Goal: Task Accomplishment & Management: Use online tool/utility

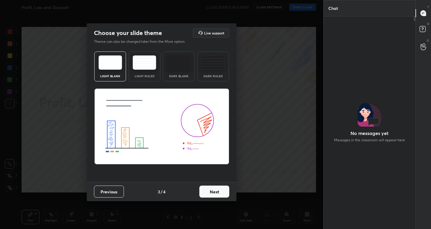
scroll to position [211, 90]
click at [210, 192] on button "Next" at bounding box center [214, 192] width 30 height 12
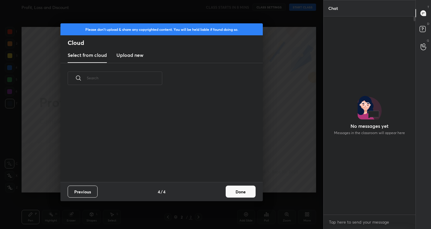
scroll to position [88, 192]
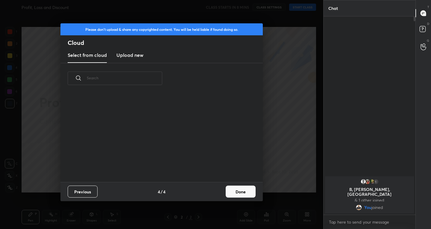
click at [237, 192] on button "Done" at bounding box center [241, 192] width 30 height 12
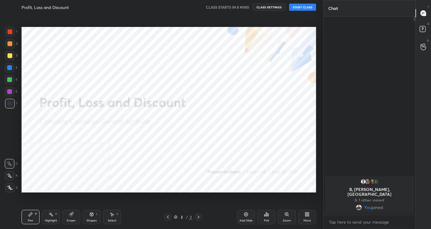
click at [251, 218] on div "Add Slide" at bounding box center [246, 217] width 18 height 14
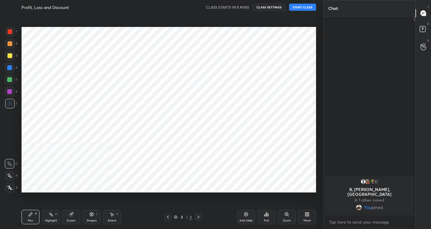
click at [306, 222] on div "More" at bounding box center [307, 217] width 18 height 14
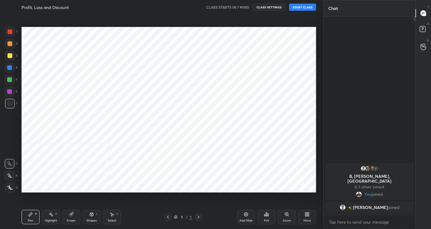
scroll to position [29752, 29644]
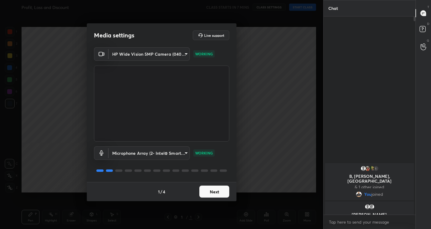
click at [210, 188] on button "Next" at bounding box center [214, 192] width 30 height 12
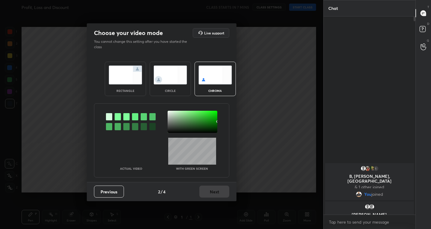
click at [112, 75] on img at bounding box center [126, 75] width 34 height 19
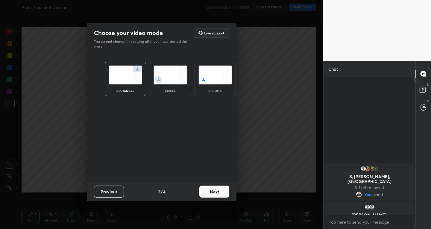
scroll to position [2, 2]
click at [210, 195] on button "Next" at bounding box center [214, 192] width 30 height 12
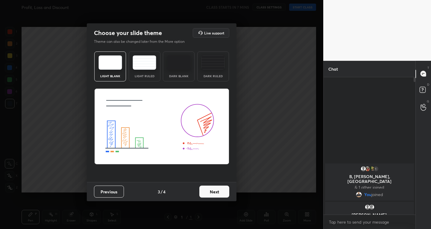
click at [173, 56] on img at bounding box center [179, 62] width 24 height 14
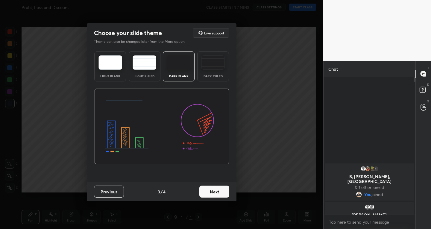
click at [213, 189] on button "Next" at bounding box center [214, 192] width 30 height 12
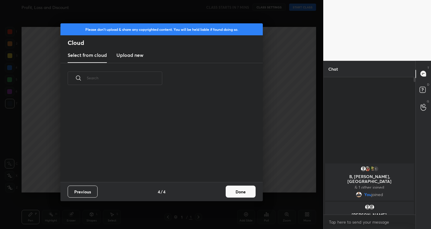
scroll to position [2, 3]
click at [228, 191] on button "Done" at bounding box center [241, 192] width 30 height 12
click at [228, 191] on div "Please don't upload & share any copyrighted content. You will be held liable if…" at bounding box center [161, 112] width 202 height 178
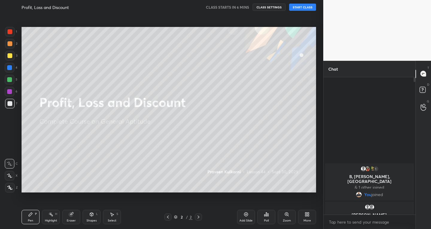
click at [244, 215] on icon at bounding box center [246, 214] width 5 height 5
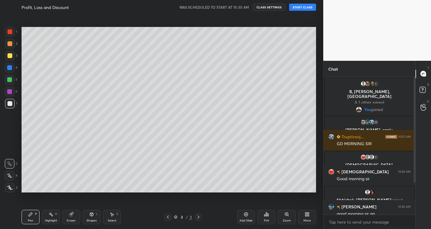
click at [295, 5] on button "START CLASS" at bounding box center [302, 7] width 27 height 7
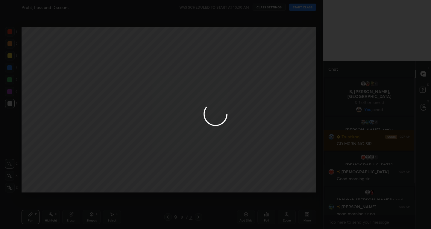
type textarea "x"
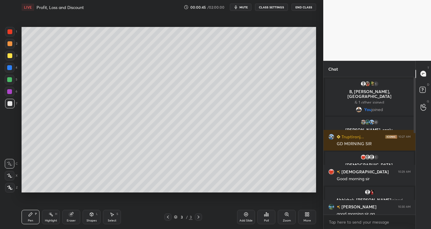
click at [307, 216] on icon at bounding box center [305, 215] width 1 height 1
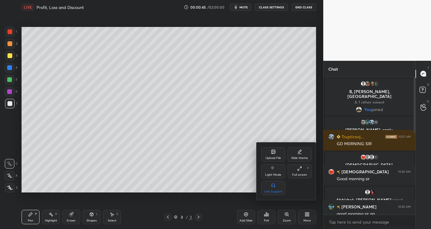
click at [272, 154] on icon at bounding box center [273, 151] width 5 height 5
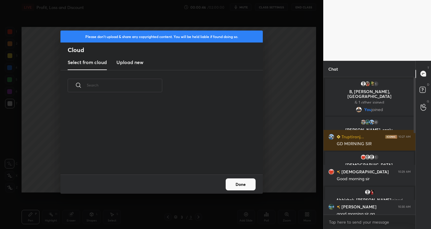
scroll to position [74, 192]
click at [127, 60] on h3 "Upload new" at bounding box center [129, 62] width 27 height 7
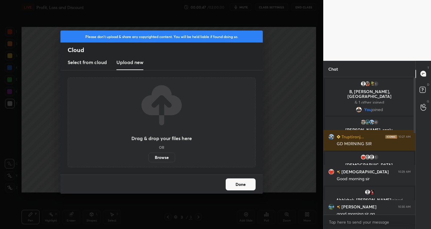
click at [163, 155] on label "Browse" at bounding box center [162, 158] width 27 height 10
click at [149, 155] on input "Browse" at bounding box center [149, 158] width 0 height 10
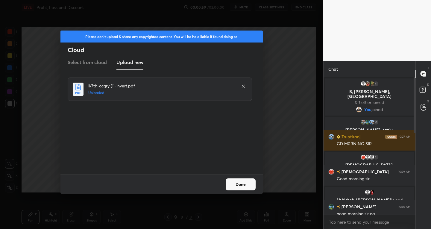
click at [239, 186] on button "Done" at bounding box center [241, 184] width 30 height 12
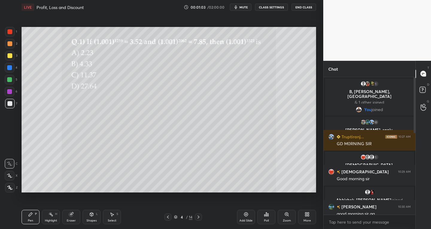
click at [166, 217] on icon at bounding box center [168, 217] width 5 height 5
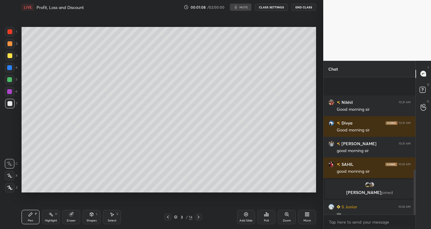
scroll to position [283, 0]
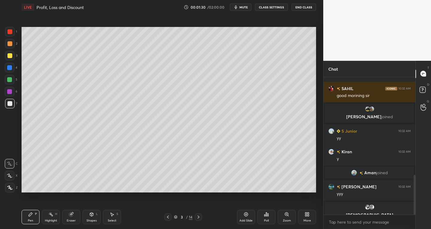
scroll to position [337, 0]
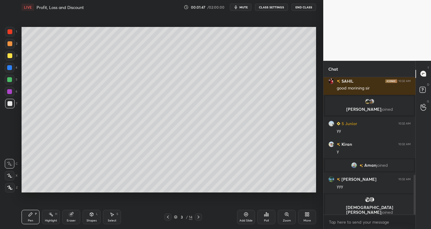
click at [200, 218] on icon at bounding box center [198, 217] width 5 height 5
click at [283, 218] on div "Zoom" at bounding box center [287, 217] width 18 height 14
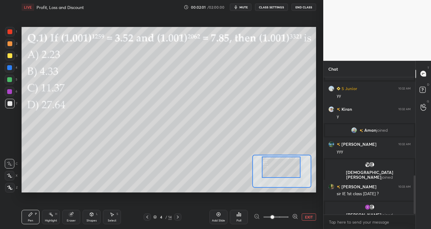
scroll to position [354, 0]
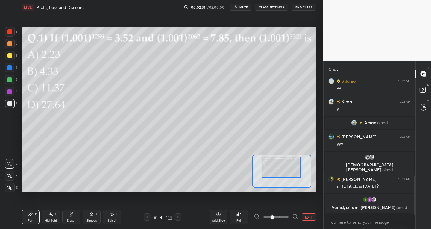
click at [117, 218] on div "Select S" at bounding box center [112, 217] width 18 height 14
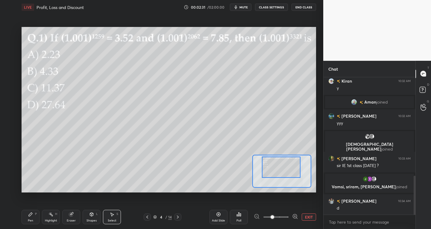
scroll to position [351, 0]
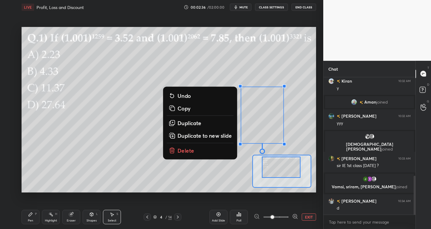
click at [184, 148] on p "Delete" at bounding box center [186, 150] width 17 height 7
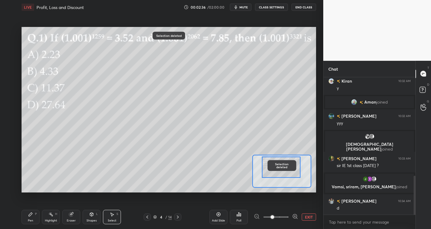
click at [30, 219] on div "Pen" at bounding box center [30, 220] width 5 height 3
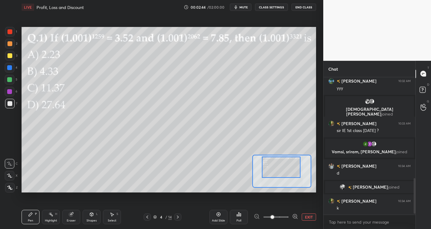
scroll to position [401, 0]
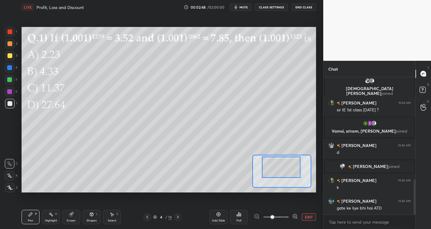
click at [244, 7] on span "mute" at bounding box center [244, 7] width 8 height 4
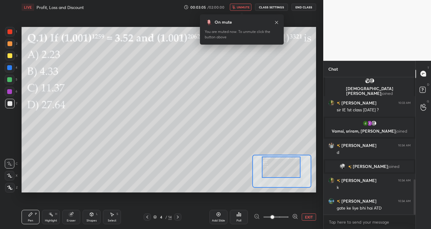
scroll to position [421, 0]
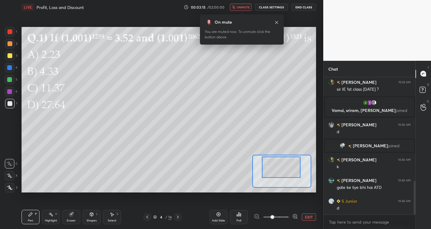
click at [237, 6] on button "unmute" at bounding box center [241, 7] width 22 height 7
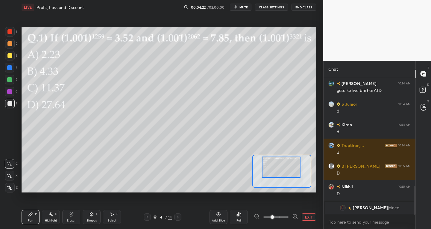
scroll to position [500, 0]
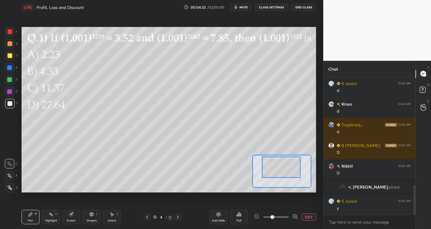
click at [112, 216] on icon at bounding box center [112, 214] width 5 height 5
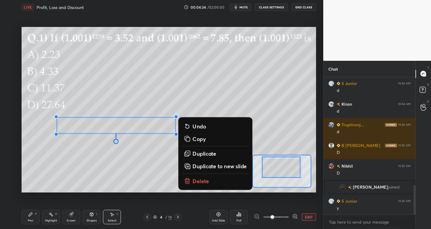
click at [35, 216] on div "Pen P" at bounding box center [31, 217] width 18 height 14
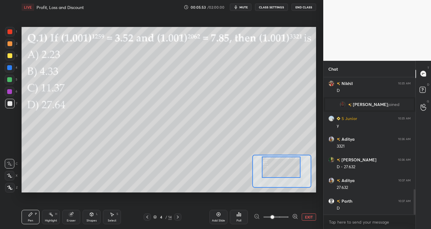
scroll to position [603, 0]
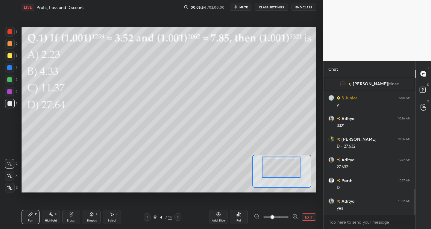
click at [178, 216] on icon at bounding box center [178, 217] width 2 height 3
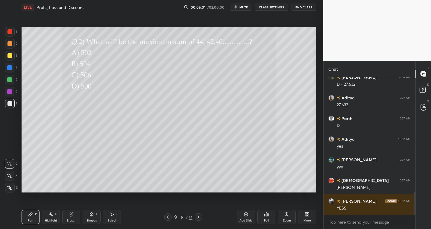
scroll to position [686, 0]
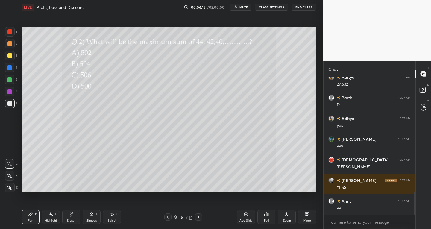
click at [8, 56] on div at bounding box center [9, 55] width 5 height 5
click at [13, 104] on div at bounding box center [10, 104] width 10 height 10
click at [12, 175] on div at bounding box center [10, 176] width 10 height 10
click at [9, 57] on div at bounding box center [9, 55] width 5 height 5
click at [8, 103] on div at bounding box center [9, 103] width 5 height 5
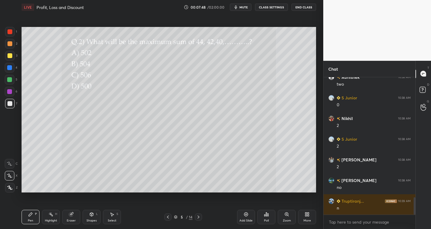
scroll to position [975, 0]
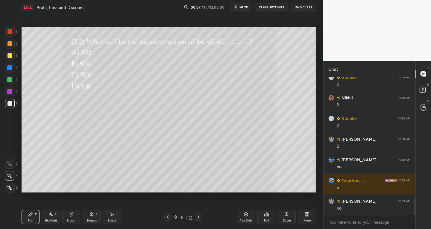
click at [72, 216] on icon at bounding box center [71, 214] width 5 height 5
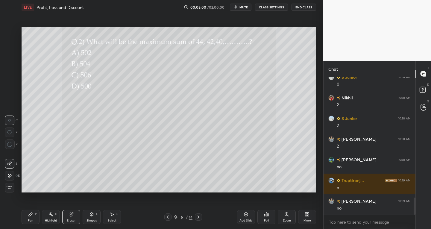
click at [34, 217] on div "Pen P" at bounding box center [31, 217] width 18 height 14
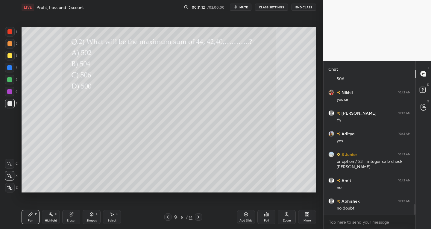
scroll to position [1674, 0]
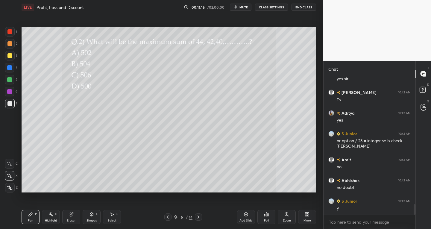
click at [196, 215] on icon at bounding box center [198, 217] width 5 height 5
click at [284, 217] on div "Zoom" at bounding box center [287, 217] width 18 height 14
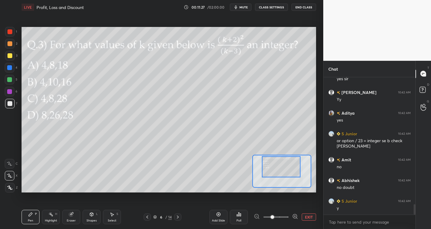
click at [11, 112] on div "1 2 3 4 5 6 7 C X Z C X Z E E Erase all H H" at bounding box center [9, 110] width 19 height 166
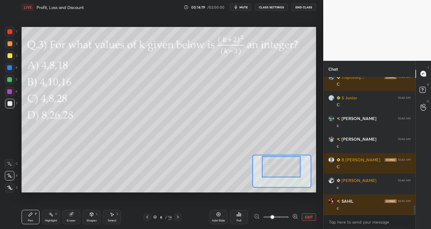
scroll to position [1881, 0]
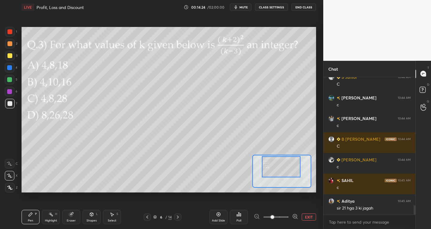
click at [74, 218] on div "Eraser" at bounding box center [71, 217] width 18 height 14
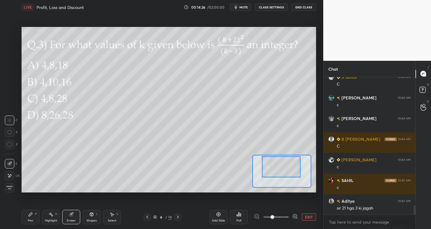
click at [31, 214] on icon at bounding box center [31, 215] width 4 height 4
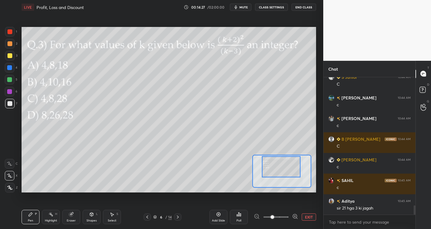
scroll to position [1901, 0]
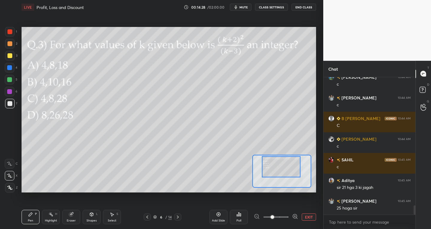
click at [77, 216] on div "Eraser" at bounding box center [71, 217] width 18 height 14
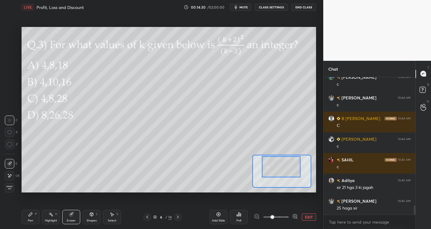
click at [30, 219] on div "Pen" at bounding box center [30, 220] width 5 height 3
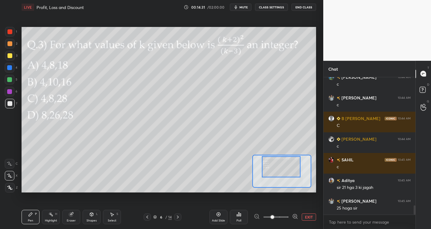
click at [74, 219] on div "Eraser" at bounding box center [71, 220] width 9 height 3
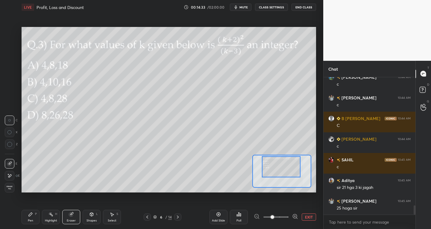
click at [37, 215] on div "Pen P" at bounding box center [31, 217] width 18 height 14
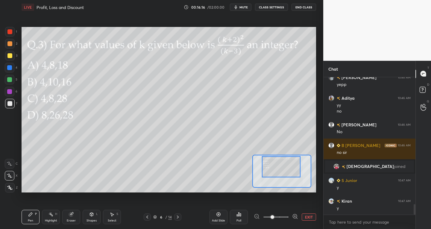
scroll to position [1649, 0]
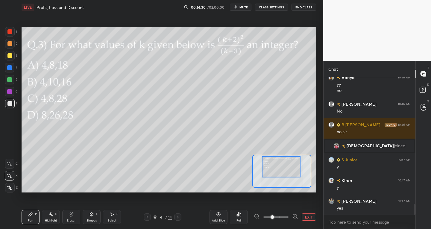
click at [8, 166] on icon at bounding box center [9, 164] width 5 height 4
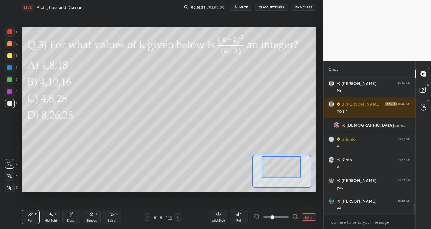
scroll to position [1711, 0]
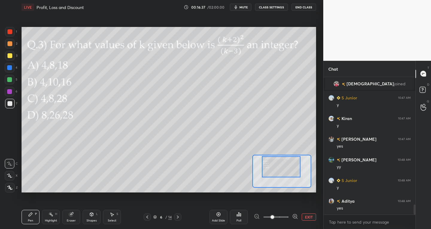
click at [178, 217] on icon at bounding box center [178, 217] width 2 height 3
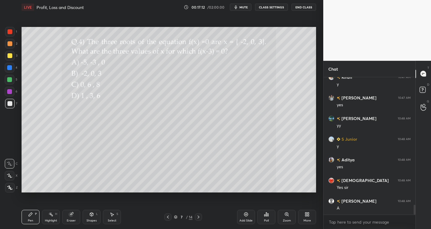
scroll to position [1773, 0]
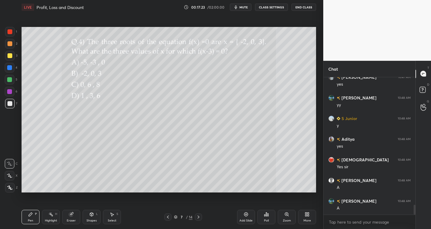
click at [10, 179] on div at bounding box center [10, 176] width 10 height 10
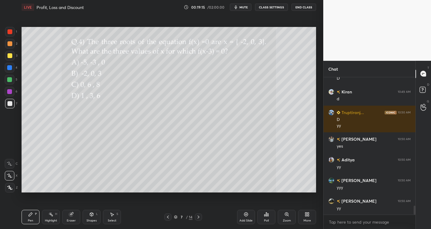
scroll to position [1986, 0]
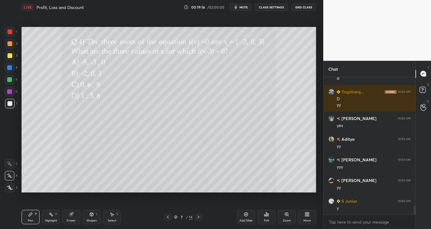
click at [196, 216] on div at bounding box center [198, 216] width 7 height 7
click at [287, 218] on div "Zoom" at bounding box center [287, 217] width 18 height 14
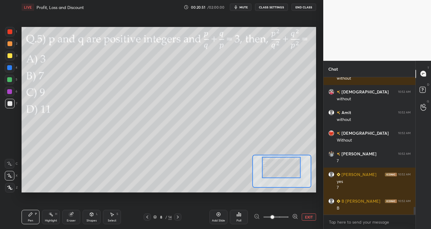
scroll to position [2354, 0]
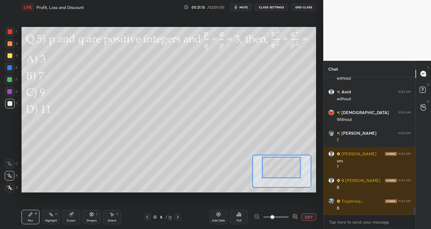
click at [10, 166] on div at bounding box center [10, 164] width 10 height 10
click at [54, 219] on div "Highlight" at bounding box center [51, 220] width 12 height 3
click at [69, 218] on div "Eraser" at bounding box center [71, 217] width 18 height 14
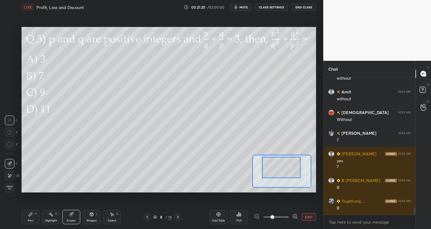
click at [30, 217] on div "Pen P" at bounding box center [31, 217] width 18 height 14
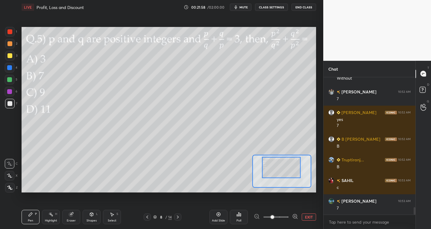
scroll to position [2416, 0]
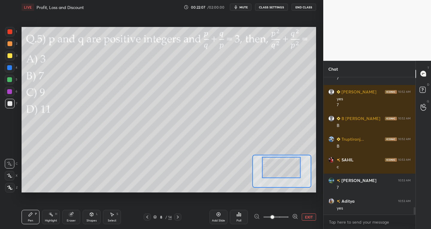
click at [178, 216] on icon at bounding box center [178, 217] width 2 height 3
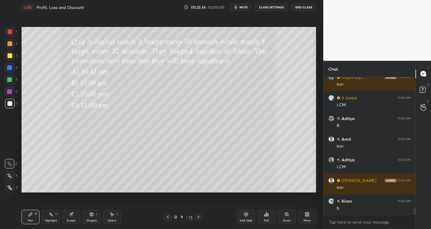
scroll to position [2684, 0]
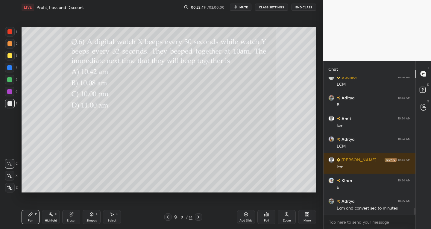
click at [115, 220] on div "Select" at bounding box center [112, 220] width 9 height 3
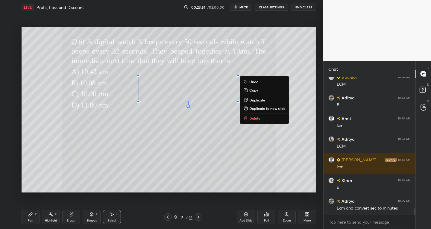
click at [247, 115] on button "Delete" at bounding box center [264, 118] width 45 height 7
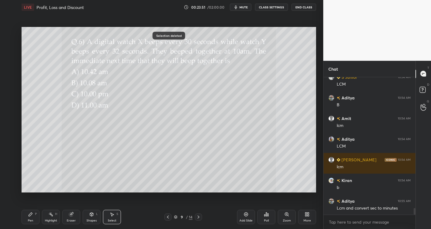
click at [31, 216] on icon at bounding box center [30, 214] width 5 height 5
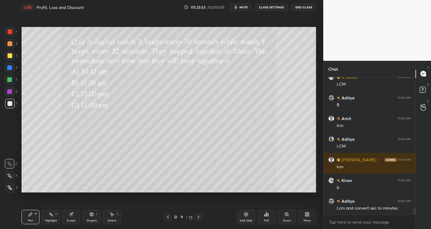
click at [10, 176] on icon at bounding box center [9, 176] width 5 height 4
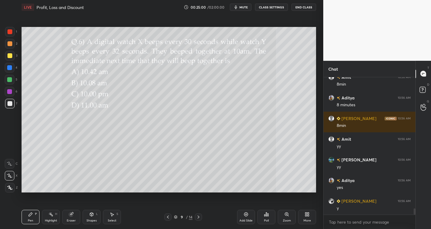
click at [199, 217] on icon at bounding box center [198, 217] width 5 height 5
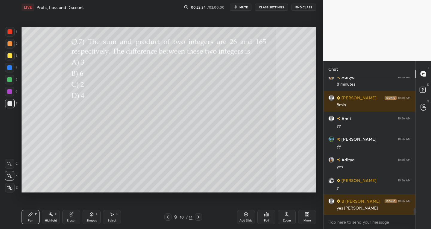
click at [117, 214] on div "S" at bounding box center [117, 214] width 2 height 3
click at [34, 215] on div "Pen P" at bounding box center [31, 217] width 18 height 14
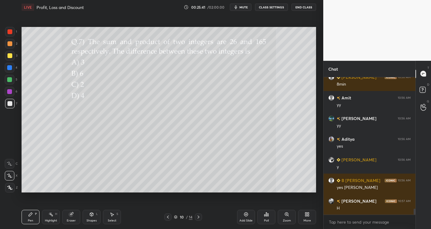
scroll to position [2973, 0]
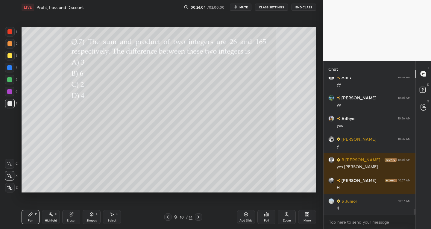
click at [71, 218] on div "Eraser" at bounding box center [71, 217] width 18 height 14
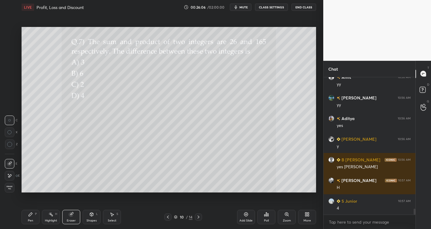
click at [34, 213] on div "Pen P" at bounding box center [31, 217] width 18 height 14
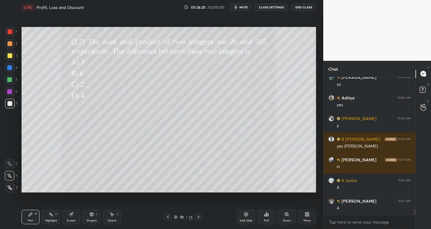
scroll to position [3015, 0]
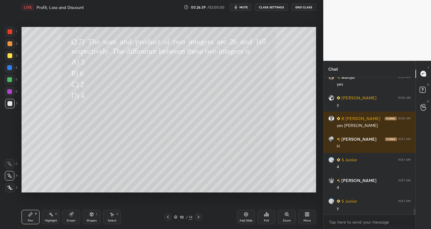
click at [119, 214] on div "Select S" at bounding box center [112, 217] width 18 height 14
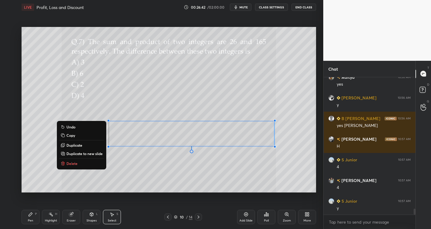
click at [70, 163] on p "Delete" at bounding box center [71, 163] width 11 height 5
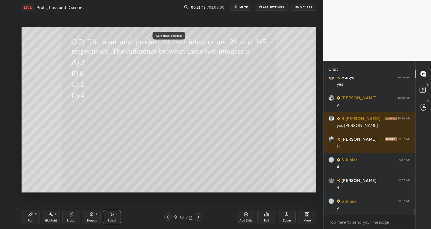
click at [34, 219] on div "Pen P" at bounding box center [31, 217] width 18 height 14
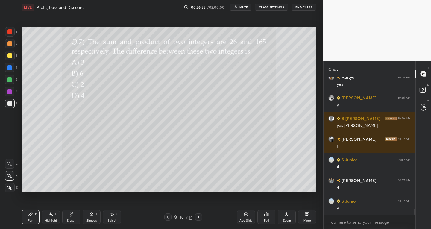
click at [71, 214] on icon at bounding box center [71, 215] width 4 height 4
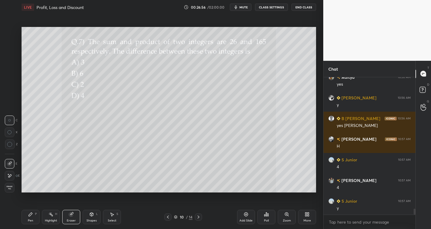
click at [30, 217] on div "Pen P" at bounding box center [31, 217] width 18 height 14
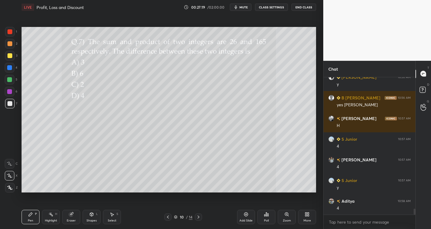
scroll to position [3056, 0]
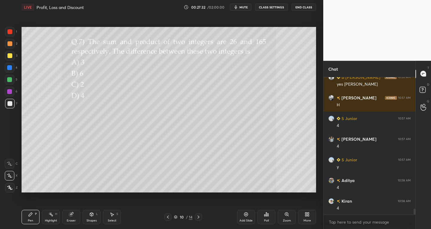
click at [199, 219] on icon at bounding box center [198, 217] width 5 height 5
click at [171, 216] on div at bounding box center [167, 216] width 7 height 7
click at [202, 215] on div "10 / 14" at bounding box center [183, 216] width 108 height 7
click at [199, 216] on icon at bounding box center [198, 217] width 5 height 5
click at [198, 216] on icon at bounding box center [199, 217] width 2 height 3
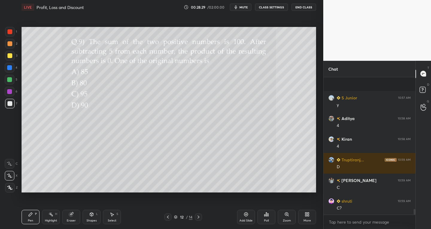
scroll to position [3159, 0]
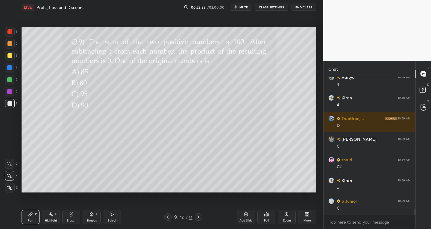
click at [113, 216] on icon at bounding box center [112, 214] width 5 height 5
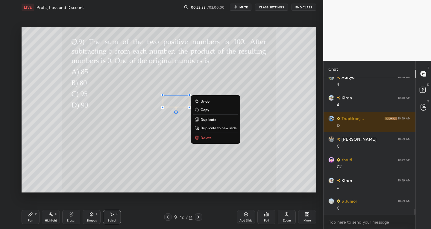
click at [34, 217] on div "Pen P" at bounding box center [31, 217] width 18 height 14
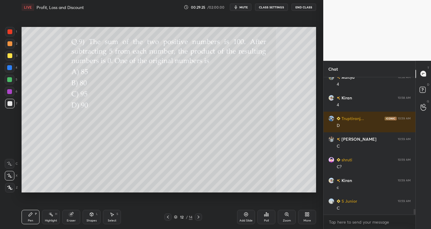
scroll to position [3180, 0]
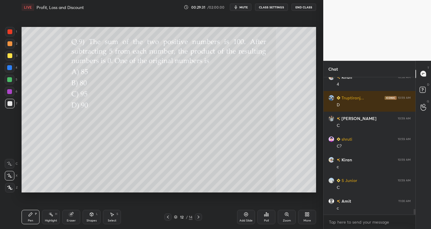
click at [71, 219] on div "Eraser" at bounding box center [71, 220] width 9 height 3
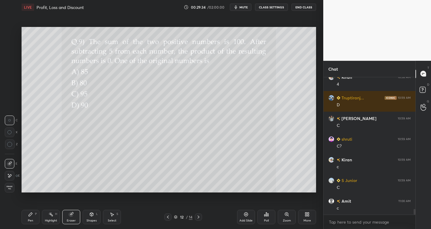
click at [30, 216] on icon at bounding box center [31, 215] width 4 height 4
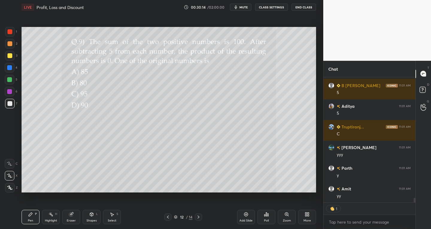
scroll to position [3304, 0]
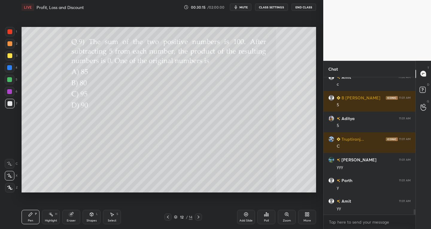
click at [199, 216] on icon at bounding box center [199, 217] width 2 height 3
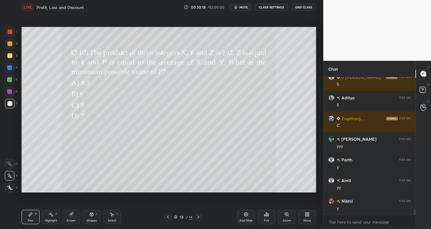
scroll to position [3345, 0]
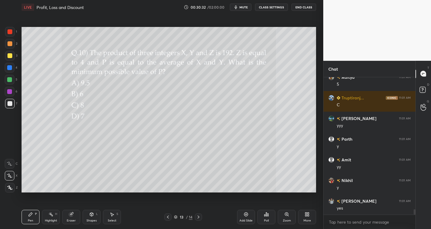
click at [199, 218] on icon at bounding box center [198, 217] width 5 height 5
click at [200, 216] on icon at bounding box center [198, 217] width 5 height 5
click at [199, 216] on icon at bounding box center [198, 217] width 5 height 5
click at [197, 218] on icon at bounding box center [198, 217] width 5 height 5
click at [198, 216] on icon at bounding box center [198, 217] width 5 height 5
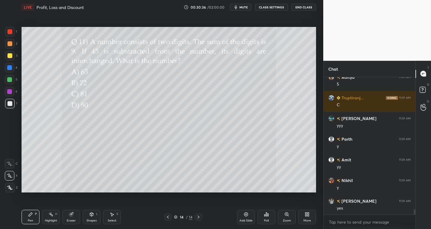
click at [168, 218] on icon at bounding box center [168, 217] width 2 height 3
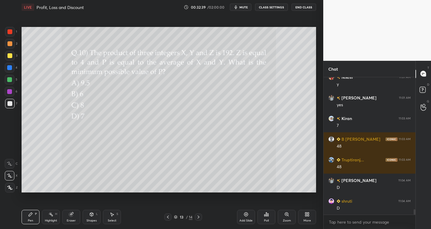
scroll to position [3463, 0]
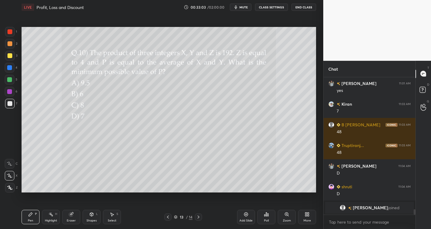
click at [115, 217] on div "Select S" at bounding box center [112, 217] width 18 height 14
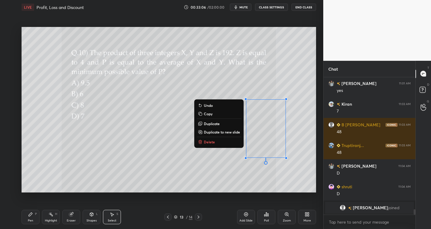
click at [76, 219] on div "Eraser" at bounding box center [71, 217] width 18 height 14
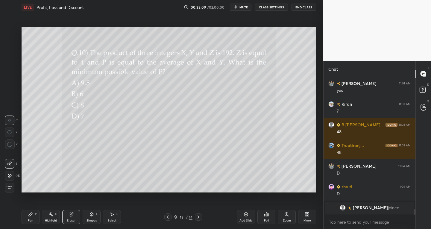
click at [113, 216] on icon at bounding box center [112, 214] width 5 height 5
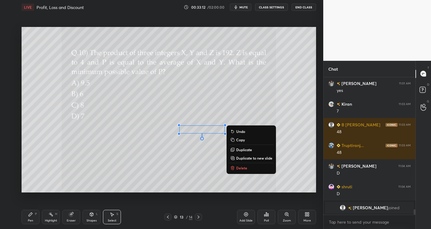
click at [29, 222] on div "Pen" at bounding box center [30, 220] width 5 height 3
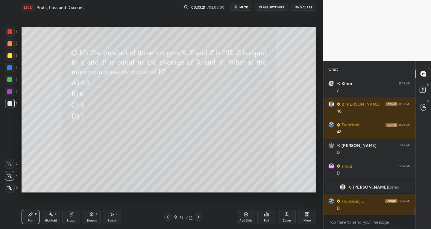
scroll to position [2949, 0]
click at [13, 33] on div at bounding box center [10, 32] width 10 height 10
click at [13, 57] on div at bounding box center [10, 56] width 10 height 10
click at [11, 103] on div at bounding box center [9, 103] width 5 height 5
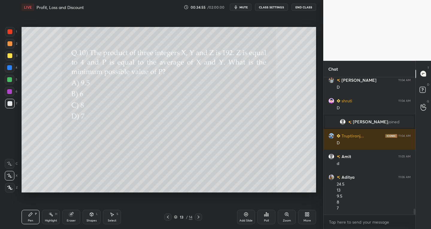
scroll to position [3035, 0]
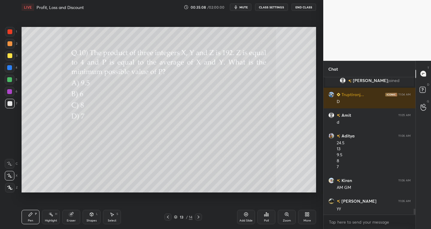
click at [198, 217] on icon at bounding box center [198, 217] width 5 height 5
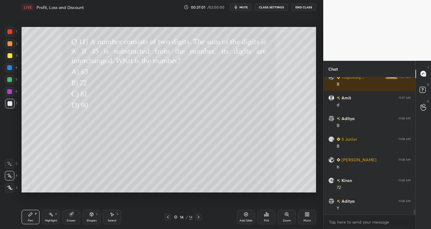
scroll to position [3324, 0]
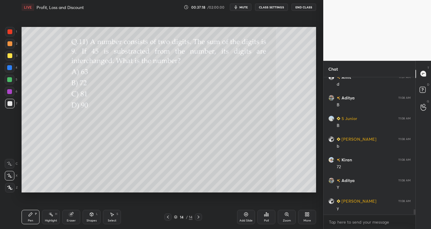
click at [75, 219] on div "Eraser" at bounding box center [71, 220] width 9 height 3
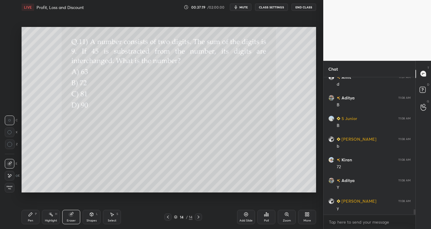
click at [33, 220] on div "Pen" at bounding box center [30, 220] width 5 height 3
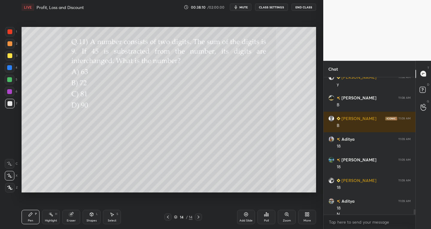
scroll to position [3454, 0]
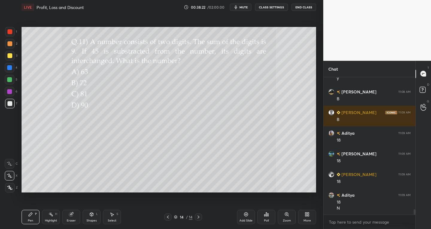
click at [69, 216] on icon at bounding box center [71, 214] width 5 height 5
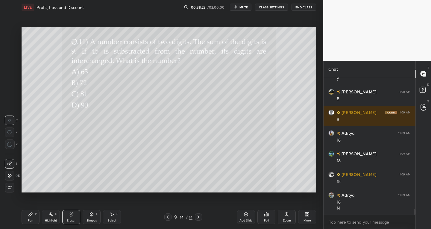
click at [10, 174] on icon at bounding box center [9, 175] width 5 height 5
click at [29, 219] on div "Pen" at bounding box center [30, 220] width 5 height 3
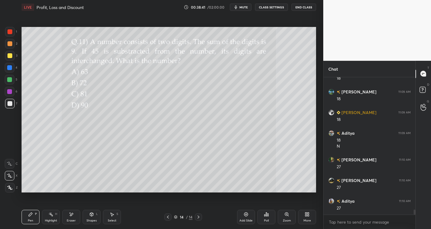
scroll to position [3537, 0]
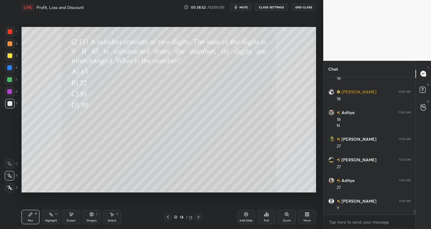
click at [73, 219] on div "Eraser" at bounding box center [71, 220] width 9 height 3
click at [10, 187] on span "Erase all" at bounding box center [9, 188] width 9 height 4
click at [30, 222] on div "Pen" at bounding box center [30, 220] width 5 height 3
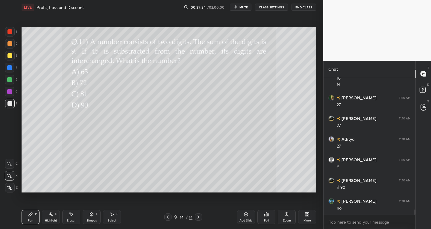
scroll to position [3599, 0]
click at [72, 220] on div "Eraser" at bounding box center [71, 220] width 9 height 3
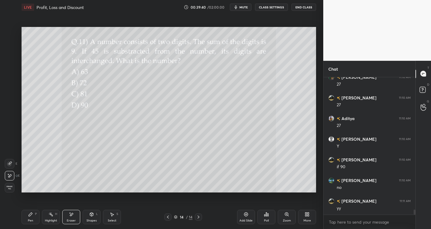
click at [11, 188] on span "Erase all" at bounding box center [9, 188] width 9 height 4
click at [29, 219] on div "Pen" at bounding box center [30, 220] width 5 height 3
click at [74, 221] on div "Eraser" at bounding box center [71, 220] width 9 height 3
click at [54, 220] on div "Highlight" at bounding box center [51, 220] width 12 height 3
click at [72, 219] on div "Eraser" at bounding box center [71, 220] width 9 height 3
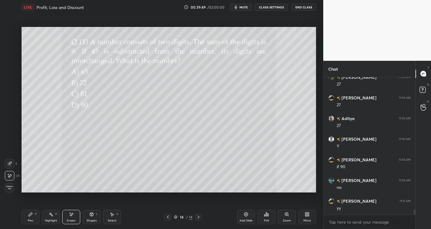
click at [32, 218] on div "Pen P" at bounding box center [31, 217] width 18 height 14
click at [13, 177] on div at bounding box center [10, 176] width 10 height 10
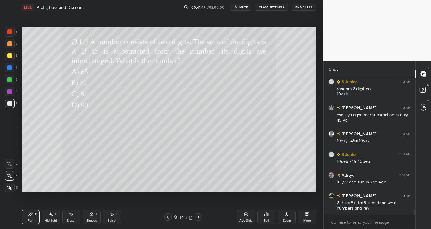
scroll to position [3786, 0]
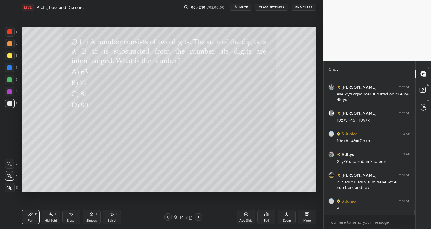
click at [116, 217] on div "Select S" at bounding box center [112, 217] width 18 height 14
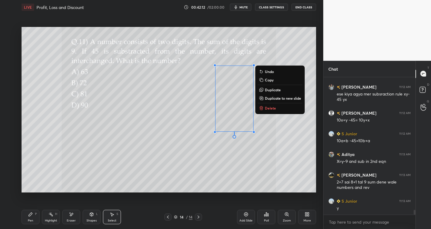
click at [263, 110] on icon at bounding box center [261, 108] width 5 height 5
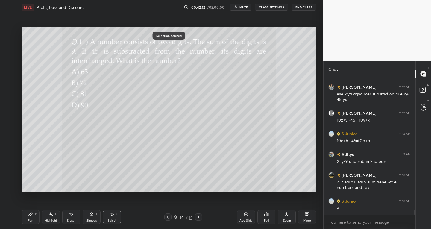
click at [37, 215] on div "Pen P" at bounding box center [31, 217] width 18 height 14
click at [72, 218] on div "Eraser" at bounding box center [71, 217] width 18 height 14
click at [36, 216] on div "Pen P" at bounding box center [31, 217] width 18 height 14
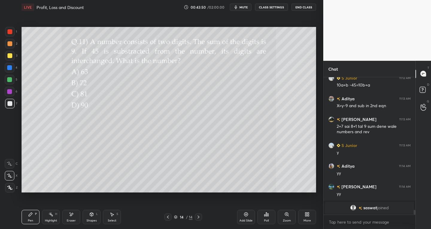
scroll to position [3611, 0]
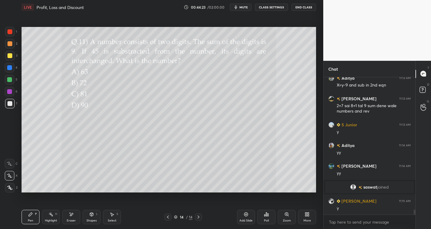
click at [80, 218] on div "Eraser" at bounding box center [71, 217] width 18 height 14
click at [35, 219] on div "Pen P" at bounding box center [31, 217] width 18 height 14
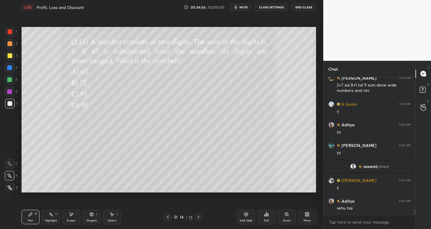
click at [114, 215] on icon at bounding box center [112, 214] width 5 height 5
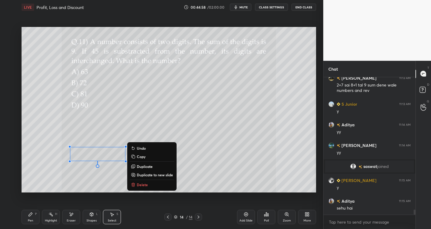
click at [144, 181] on button "Delete" at bounding box center [152, 184] width 45 height 7
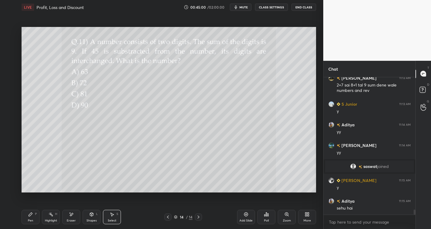
click at [31, 218] on div "Pen P" at bounding box center [31, 217] width 18 height 14
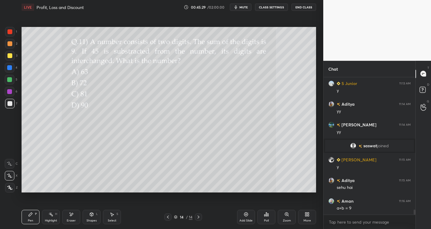
scroll to position [3673, 0]
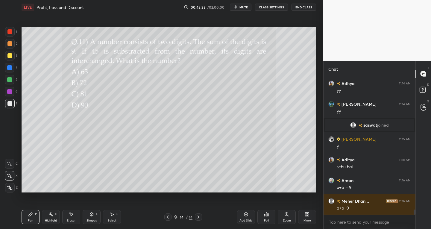
click at [75, 219] on div "Eraser" at bounding box center [71, 220] width 9 height 3
click at [33, 216] on div "Pen P" at bounding box center [31, 217] width 18 height 14
click at [109, 218] on div "Select S" at bounding box center [112, 217] width 18 height 14
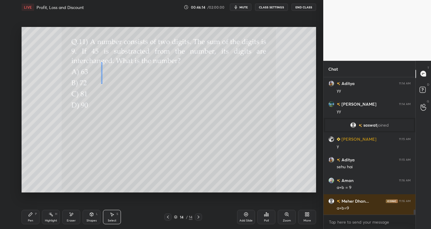
scroll to position [3694, 0]
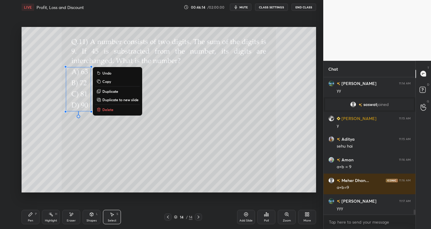
click at [108, 109] on p "Delete" at bounding box center [107, 109] width 11 height 5
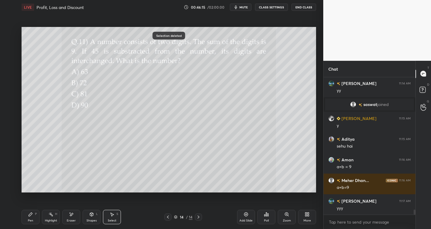
click at [30, 217] on div "Pen P" at bounding box center [31, 217] width 18 height 14
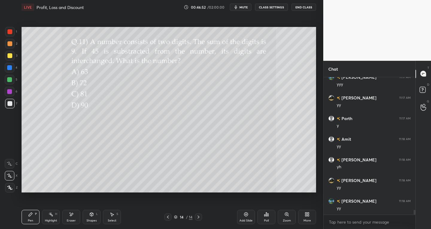
scroll to position [3838, 0]
click at [200, 219] on icon at bounding box center [198, 217] width 5 height 5
click at [245, 218] on div "Add Slide" at bounding box center [246, 217] width 18 height 14
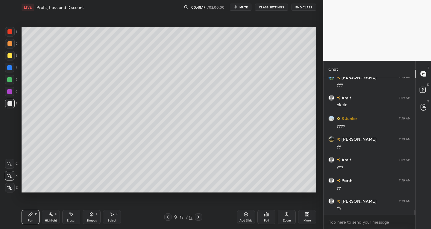
click at [114, 217] on div "Select S" at bounding box center [112, 217] width 18 height 14
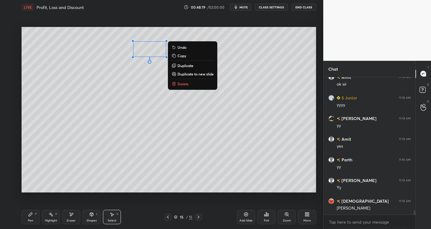
click at [181, 84] on p "Delete" at bounding box center [183, 83] width 11 height 5
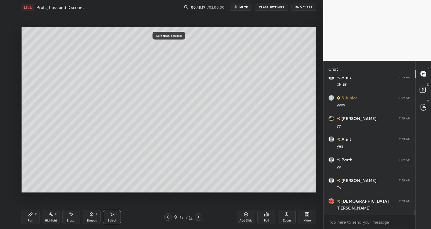
click at [30, 218] on div "Pen P" at bounding box center [31, 217] width 18 height 14
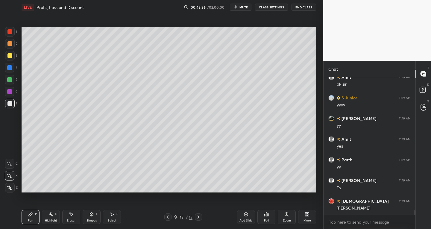
click at [10, 104] on div at bounding box center [9, 103] width 5 height 5
click at [69, 216] on icon at bounding box center [71, 214] width 5 height 5
click at [37, 216] on div "Pen P" at bounding box center [31, 217] width 18 height 14
click at [116, 211] on div "Select S" at bounding box center [112, 217] width 18 height 14
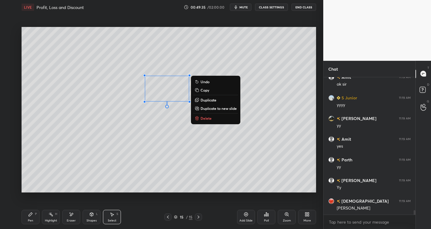
click at [30, 218] on div "Pen P" at bounding box center [31, 217] width 18 height 14
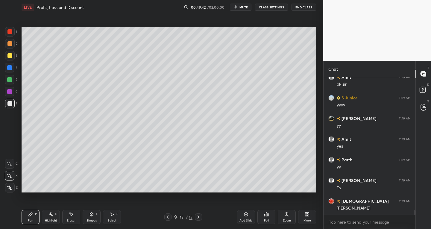
click at [116, 216] on div "Select S" at bounding box center [112, 217] width 18 height 14
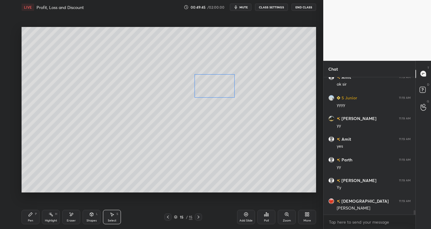
click at [216, 88] on div "0 ° Undo Copy Duplicate Duplicate to new slide Delete" at bounding box center [169, 110] width 295 height 166
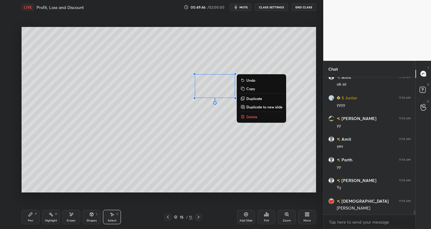
click at [34, 218] on div "Pen P" at bounding box center [31, 217] width 18 height 14
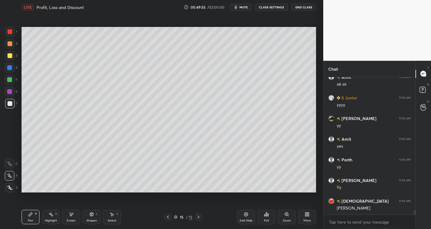
click at [114, 214] on icon at bounding box center [112, 214] width 5 height 5
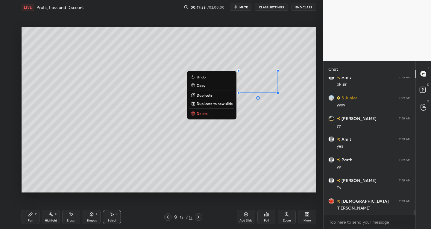
click at [33, 218] on div "Pen P" at bounding box center [31, 217] width 18 height 14
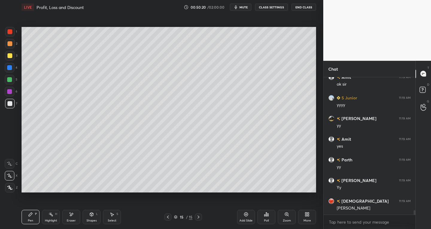
scroll to position [4024, 0]
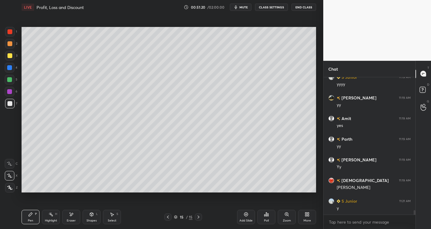
click at [72, 217] on icon at bounding box center [71, 214] width 5 height 5
click at [7, 163] on icon at bounding box center [9, 163] width 5 height 5
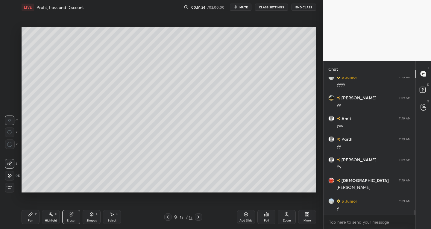
click at [32, 218] on div "Pen P" at bounding box center [31, 217] width 18 height 14
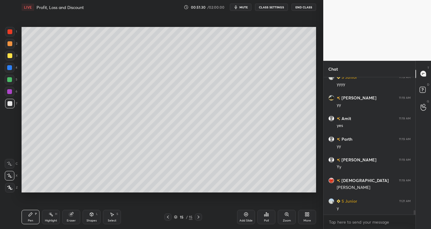
click at [70, 220] on div "Eraser" at bounding box center [71, 220] width 9 height 3
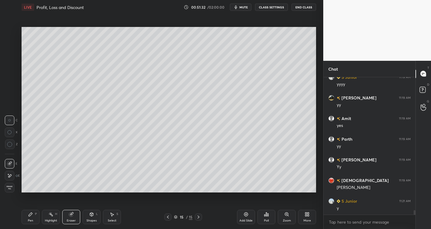
click at [30, 218] on div "Pen P" at bounding box center [31, 217] width 18 height 14
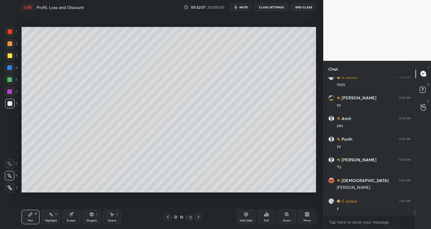
click at [111, 225] on div "Pen P Highlight H Eraser Shapes L Select S 15 / 15 Add Slide Poll Zoom More" at bounding box center [169, 217] width 295 height 24
click at [109, 222] on div "Select S" at bounding box center [112, 217] width 18 height 14
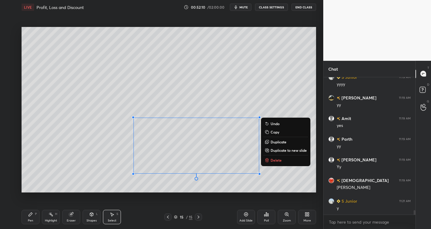
click at [274, 158] on p "Delete" at bounding box center [276, 160] width 11 height 5
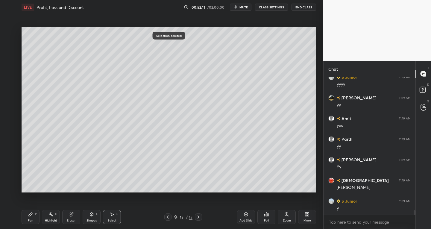
click at [31, 216] on icon at bounding box center [30, 214] width 5 height 5
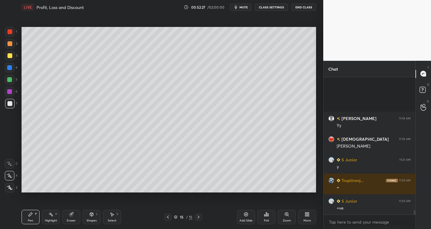
scroll to position [4128, 0]
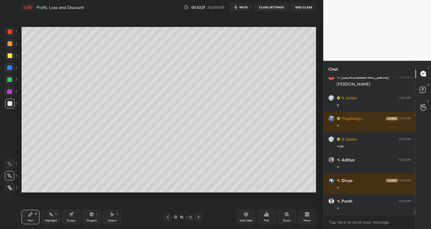
click at [10, 56] on div at bounding box center [9, 55] width 5 height 5
click at [70, 218] on div "Eraser" at bounding box center [71, 217] width 18 height 14
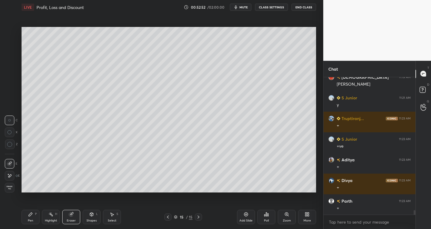
click at [10, 160] on div at bounding box center [10, 164] width 10 height 10
click at [27, 214] on div "Pen P" at bounding box center [31, 217] width 18 height 14
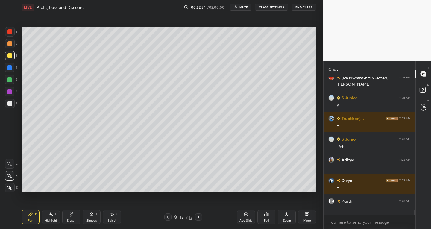
click at [12, 102] on div at bounding box center [10, 104] width 10 height 10
click at [68, 217] on div "Eraser" at bounding box center [71, 217] width 18 height 14
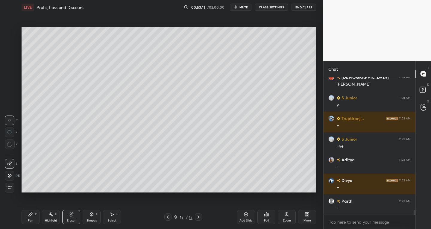
click at [7, 159] on div "E" at bounding box center [11, 164] width 13 height 10
click at [27, 212] on div "Pen P" at bounding box center [31, 217] width 18 height 14
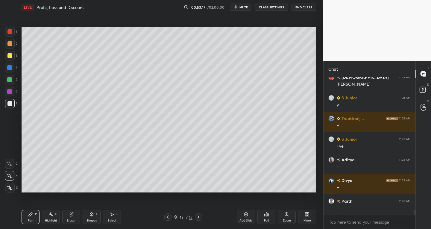
click at [70, 217] on div "Eraser" at bounding box center [71, 217] width 18 height 14
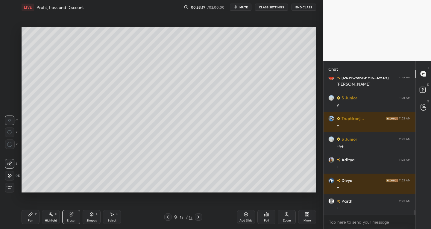
click at [28, 213] on div "Pen P" at bounding box center [31, 217] width 18 height 14
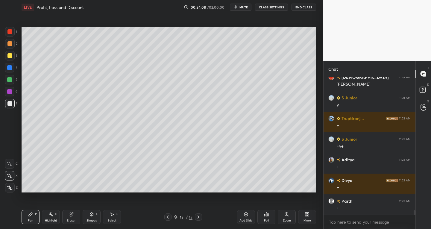
click at [11, 54] on div at bounding box center [9, 55] width 5 height 5
click at [11, 101] on div at bounding box center [10, 104] width 10 height 10
click at [113, 214] on icon at bounding box center [112, 215] width 3 height 4
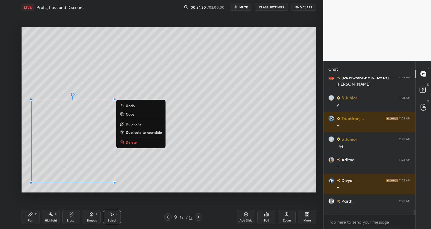
click at [130, 140] on p "Delete" at bounding box center [131, 142] width 11 height 5
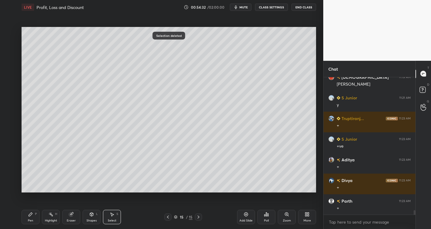
click at [68, 218] on div "Eraser" at bounding box center [71, 217] width 18 height 14
click at [31, 214] on icon at bounding box center [31, 215] width 4 height 4
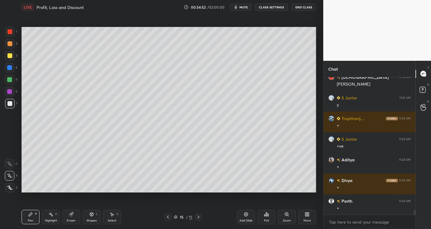
click at [69, 216] on div "Eraser" at bounding box center [71, 217] width 18 height 14
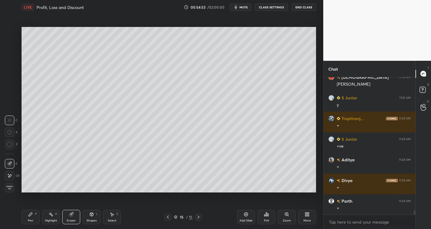
click at [10, 162] on icon at bounding box center [9, 163] width 3 height 3
click at [36, 215] on div "P" at bounding box center [36, 214] width 2 height 3
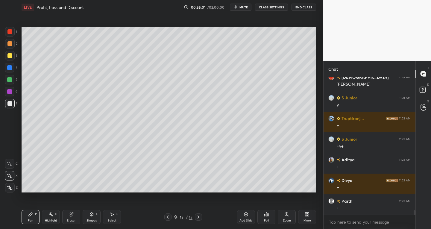
click at [10, 31] on div at bounding box center [9, 31] width 5 height 5
click at [14, 103] on div at bounding box center [10, 104] width 10 height 10
click at [71, 220] on div "Eraser" at bounding box center [71, 220] width 9 height 3
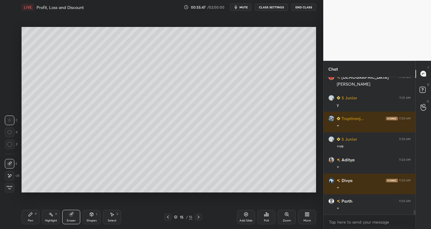
click at [8, 173] on div at bounding box center [10, 176] width 10 height 10
click at [28, 218] on div "Pen P" at bounding box center [31, 217] width 18 height 14
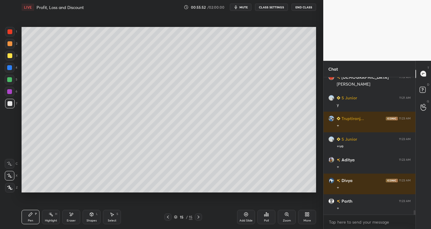
click at [116, 216] on div "Select S" at bounding box center [112, 217] width 18 height 14
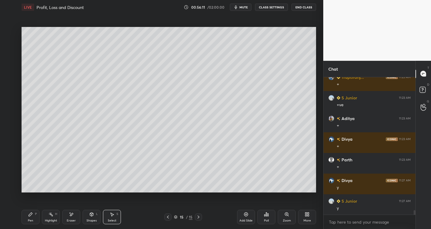
scroll to position [4190, 0]
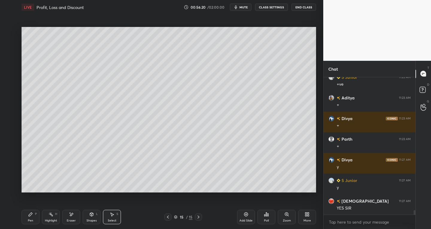
click at [246, 219] on div "Add Slide" at bounding box center [246, 220] width 13 height 3
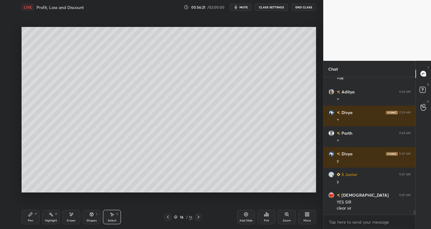
click at [104, 214] on div "Select S" at bounding box center [112, 217] width 18 height 14
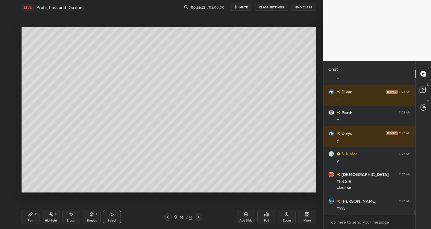
click at [107, 217] on div "Select S" at bounding box center [112, 217] width 18 height 14
click at [90, 216] on icon at bounding box center [91, 214] width 5 height 5
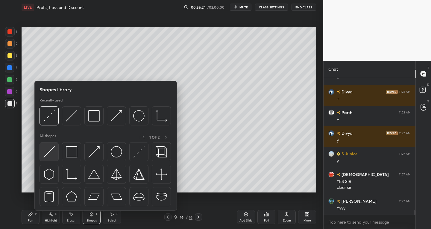
click at [51, 152] on img at bounding box center [48, 151] width 11 height 11
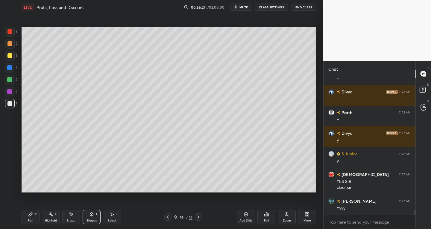
click at [33, 207] on div "Pen P Highlight H Eraser Shapes L Select S 16 / 16 Add Slide Poll Zoom More" at bounding box center [169, 217] width 295 height 24
click at [29, 216] on icon at bounding box center [30, 214] width 5 height 5
click at [91, 217] on div "Shapes L" at bounding box center [92, 217] width 18 height 14
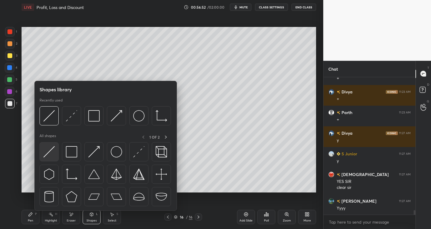
click at [52, 151] on img at bounding box center [48, 151] width 11 height 11
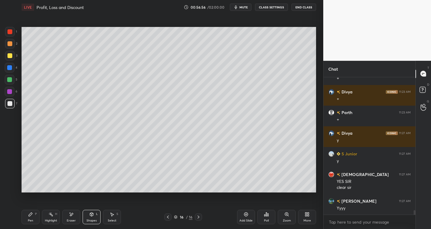
click at [90, 216] on icon at bounding box center [91, 214] width 5 height 5
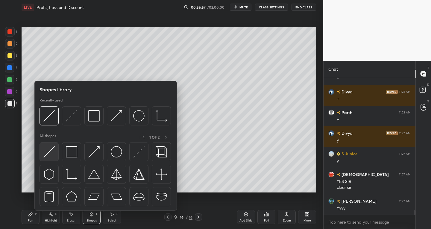
click at [49, 152] on img at bounding box center [48, 151] width 11 height 11
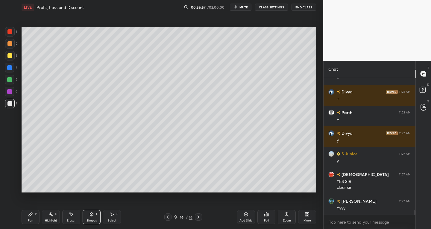
click at [10, 55] on div at bounding box center [9, 55] width 5 height 5
click at [31, 211] on div "Pen P" at bounding box center [31, 217] width 18 height 14
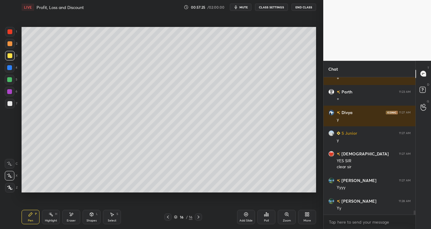
click at [82, 216] on div "Pen P Highlight H Eraser Shapes L Select S" at bounding box center [76, 217] width 108 height 14
click at [93, 218] on div "Shapes L" at bounding box center [92, 217] width 18 height 14
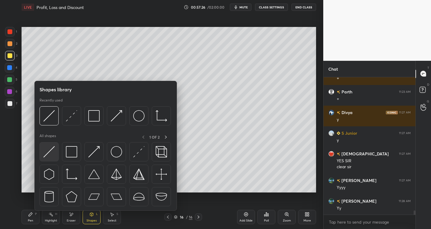
click at [44, 152] on img at bounding box center [48, 151] width 11 height 11
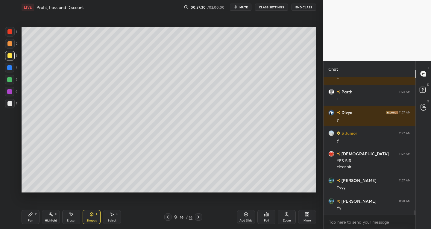
click at [9, 103] on div at bounding box center [9, 103] width 5 height 5
click at [77, 219] on div "Eraser" at bounding box center [71, 217] width 18 height 14
click at [50, 219] on div "Highlight" at bounding box center [51, 220] width 12 height 3
click at [72, 218] on div "Eraser" at bounding box center [71, 217] width 18 height 14
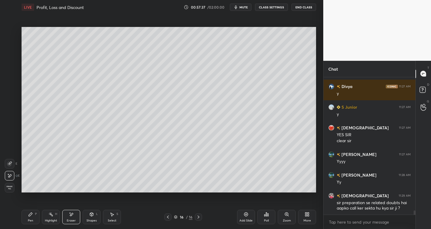
click at [91, 218] on div "Shapes L" at bounding box center [92, 217] width 18 height 14
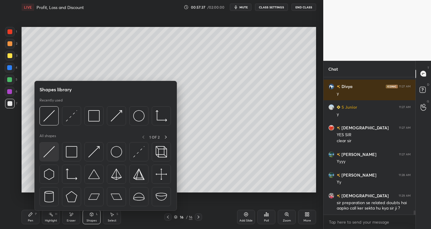
click at [46, 154] on img at bounding box center [48, 151] width 11 height 11
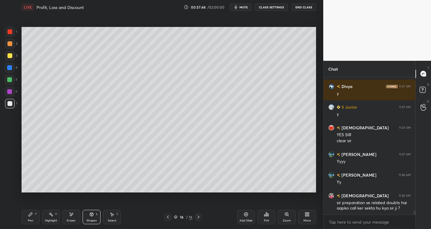
click at [89, 214] on div "Shapes L" at bounding box center [92, 217] width 18 height 14
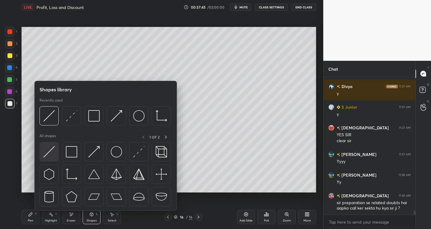
click at [43, 155] on div at bounding box center [49, 151] width 19 height 19
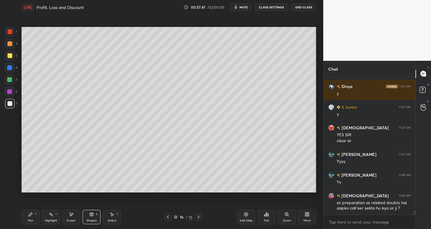
click at [37, 215] on div "Pen P" at bounding box center [31, 217] width 18 height 14
click at [110, 221] on div "Select" at bounding box center [112, 220] width 9 height 3
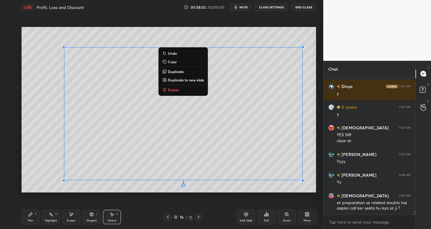
click at [166, 92] on button "Delete" at bounding box center [183, 89] width 45 height 7
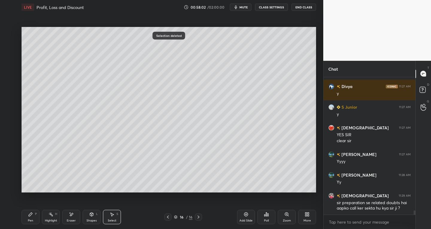
click at [35, 219] on div "Pen P" at bounding box center [31, 217] width 18 height 14
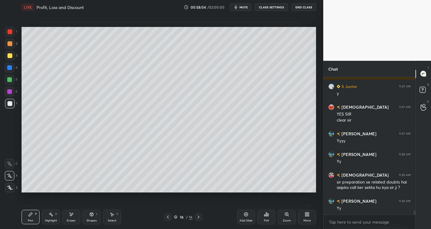
click at [198, 218] on icon at bounding box center [198, 217] width 5 height 5
click at [167, 216] on icon at bounding box center [168, 217] width 5 height 5
click at [113, 217] on div "Select S" at bounding box center [112, 217] width 18 height 14
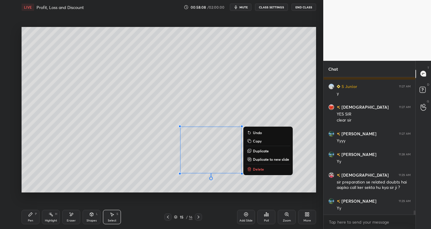
click at [254, 168] on p "Delete" at bounding box center [258, 169] width 11 height 5
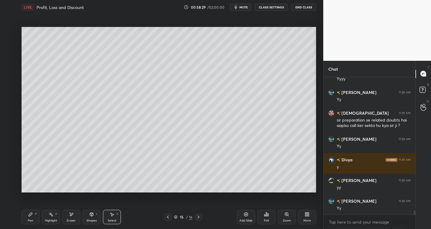
scroll to position [4366, 0]
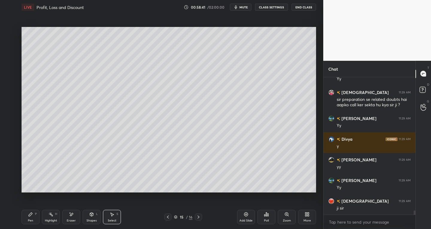
click at [32, 213] on icon at bounding box center [31, 215] width 4 height 4
click at [114, 218] on div "Select S" at bounding box center [112, 217] width 18 height 14
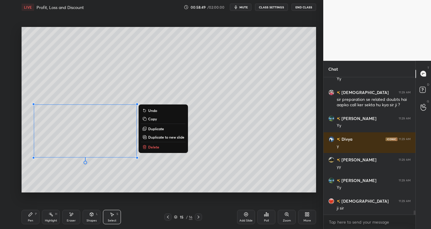
click at [34, 214] on div "Pen P" at bounding box center [31, 217] width 18 height 14
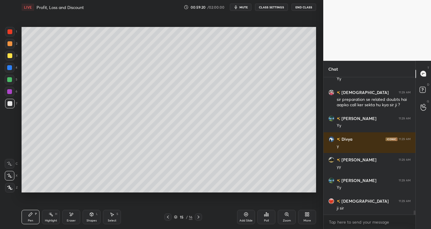
scroll to position [4387, 0]
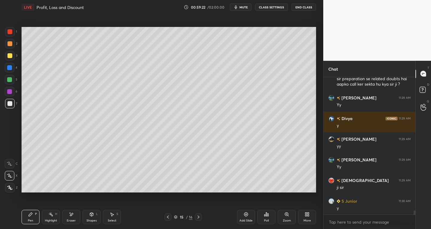
click at [73, 219] on div "Eraser" at bounding box center [71, 220] width 9 height 3
click at [34, 216] on div "Pen P" at bounding box center [31, 217] width 18 height 14
click at [116, 220] on div "Select S" at bounding box center [112, 217] width 18 height 14
click at [29, 217] on div "Pen P" at bounding box center [31, 217] width 18 height 14
click at [9, 162] on icon at bounding box center [9, 164] width 5 height 4
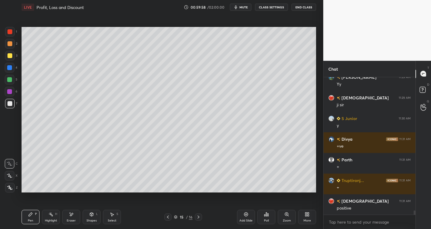
scroll to position [4490, 0]
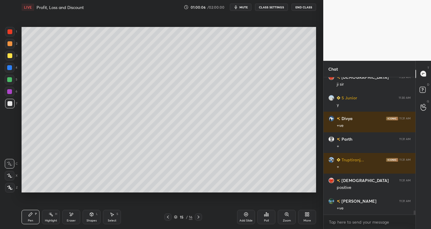
click at [70, 221] on div "Eraser" at bounding box center [71, 220] width 9 height 3
click at [34, 216] on div "Pen P" at bounding box center [31, 217] width 18 height 14
click at [11, 56] on div at bounding box center [9, 55] width 5 height 5
click at [7, 33] on div at bounding box center [10, 32] width 10 height 10
click at [70, 217] on div "Eraser" at bounding box center [71, 217] width 18 height 14
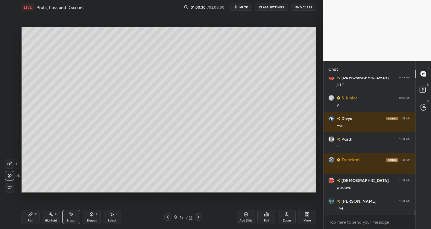
click at [10, 163] on icon at bounding box center [9, 163] width 5 height 5
click at [31, 217] on div "Pen P" at bounding box center [31, 217] width 18 height 14
click at [11, 105] on div at bounding box center [9, 103] width 5 height 5
click at [73, 217] on div "Eraser" at bounding box center [71, 217] width 18 height 14
click at [34, 219] on div "Pen P" at bounding box center [31, 217] width 18 height 14
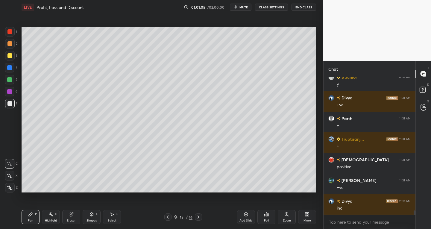
scroll to position [4532, 0]
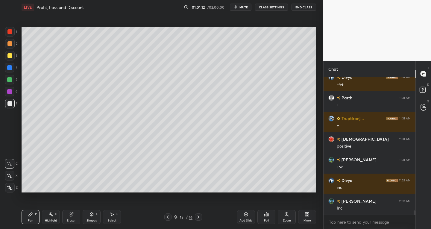
click at [12, 56] on div at bounding box center [9, 55] width 5 height 5
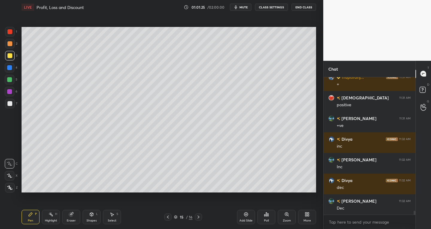
scroll to position [4594, 0]
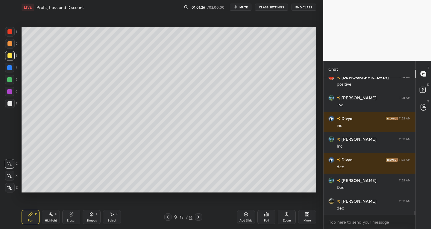
click at [72, 221] on div "Eraser" at bounding box center [71, 220] width 9 height 3
click at [11, 177] on icon at bounding box center [9, 175] width 5 height 5
click at [20, 219] on div "LIVE Profit, Loss and Discount 01:01:30 / 02:00:00 mute CLASS SETTINGS End Clas…" at bounding box center [168, 114] width 299 height 229
click at [30, 218] on div "Pen P" at bounding box center [31, 217] width 18 height 14
click at [10, 107] on div at bounding box center [10, 104] width 10 height 10
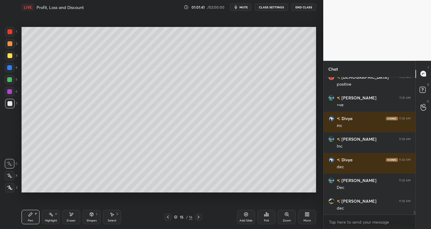
click at [76, 217] on div "Eraser" at bounding box center [71, 217] width 18 height 14
click at [27, 220] on div "Pen P" at bounding box center [31, 217] width 18 height 14
click at [9, 105] on div at bounding box center [9, 103] width 5 height 5
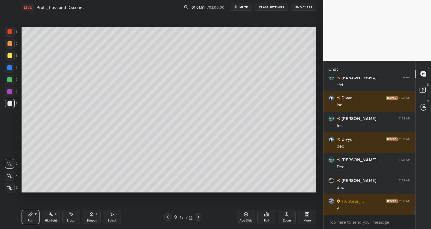
scroll to position [4635, 0]
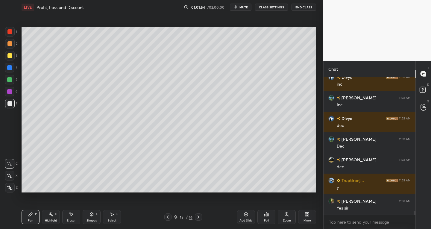
click at [114, 215] on div "Select S" at bounding box center [112, 217] width 18 height 14
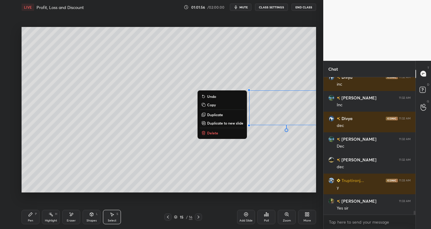
click at [266, 158] on div "0 ° Undo Copy Duplicate Duplicate to new slide Delete" at bounding box center [169, 110] width 295 height 166
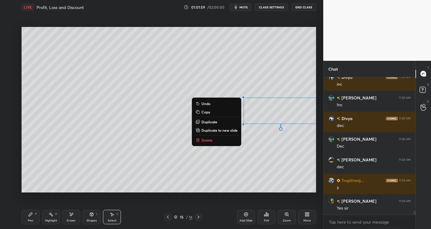
click at [34, 220] on div "Pen P" at bounding box center [31, 217] width 18 height 14
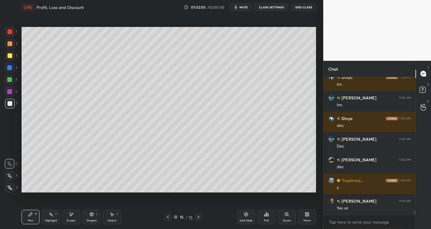
click at [72, 216] on icon at bounding box center [71, 214] width 5 height 5
click at [11, 161] on div at bounding box center [10, 164] width 10 height 10
click at [29, 221] on div "Pen" at bounding box center [30, 220] width 5 height 3
click at [112, 218] on div "Select S" at bounding box center [112, 217] width 18 height 14
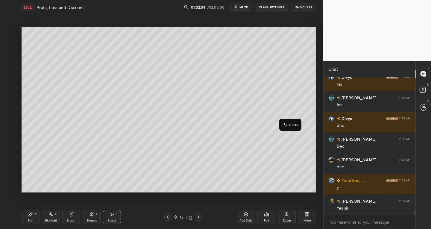
click at [29, 219] on div "Pen" at bounding box center [30, 220] width 5 height 3
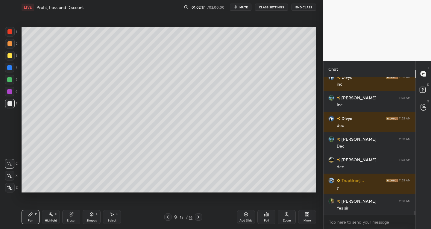
click at [10, 55] on div at bounding box center [9, 55] width 5 height 5
click at [78, 216] on div "Eraser" at bounding box center [71, 217] width 18 height 14
click at [13, 177] on div at bounding box center [10, 176] width 10 height 10
click at [30, 217] on div "Pen P" at bounding box center [31, 217] width 18 height 14
click at [72, 219] on div "Eraser" at bounding box center [71, 220] width 9 height 3
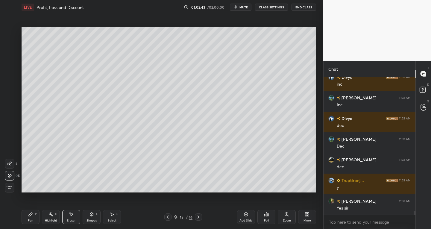
click at [31, 222] on div "Pen" at bounding box center [30, 220] width 5 height 3
click at [9, 101] on div at bounding box center [10, 104] width 10 height 10
click at [76, 218] on div "Eraser" at bounding box center [71, 217] width 18 height 14
click at [34, 222] on div "Pen P" at bounding box center [31, 217] width 18 height 14
click at [76, 222] on div "Eraser" at bounding box center [71, 217] width 18 height 14
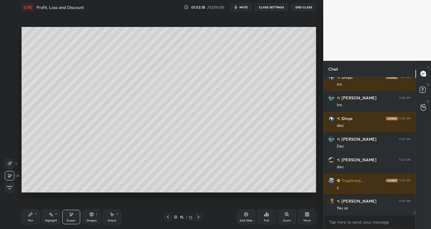
click at [9, 165] on icon at bounding box center [9, 163] width 5 height 5
click at [31, 222] on div "Pen" at bounding box center [30, 220] width 5 height 3
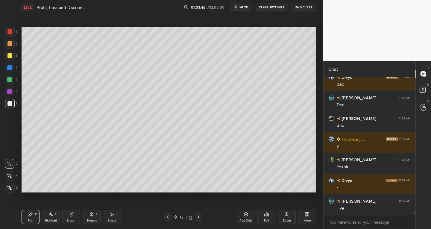
scroll to position [4697, 0]
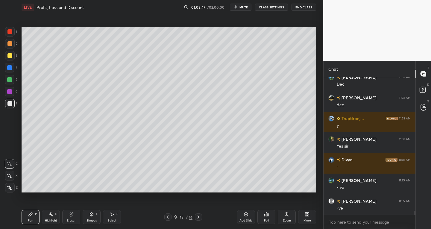
click at [8, 54] on div at bounding box center [9, 55] width 5 height 5
click at [119, 219] on div "Select S" at bounding box center [112, 217] width 18 height 14
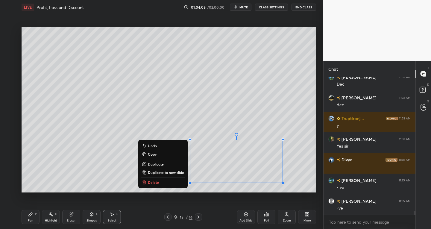
click at [157, 178] on div "0 ° Undo Copy Duplicate Duplicate to new slide Delete" at bounding box center [169, 110] width 295 height 166
click at [149, 183] on p "Delete" at bounding box center [153, 182] width 11 height 5
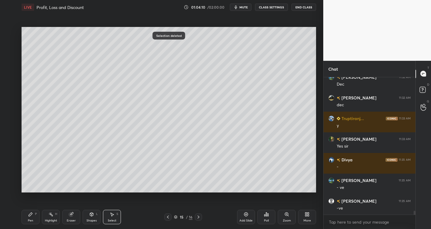
click at [31, 225] on div "Pen P Highlight H Eraser Shapes L Select S 15 / 16 Add Slide Poll Zoom More" at bounding box center [169, 217] width 295 height 24
click at [69, 220] on div "Eraser" at bounding box center [71, 220] width 9 height 3
click at [11, 165] on icon at bounding box center [9, 163] width 5 height 5
click at [37, 219] on div "Pen P" at bounding box center [31, 217] width 18 height 14
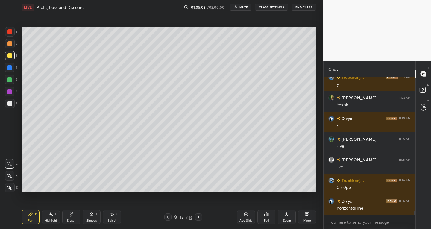
scroll to position [4759, 0]
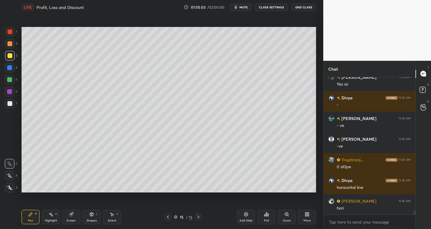
click at [244, 219] on div "Add Slide" at bounding box center [246, 220] width 13 height 3
click at [12, 176] on icon at bounding box center [9, 176] width 5 height 4
click at [8, 104] on div at bounding box center [9, 103] width 5 height 5
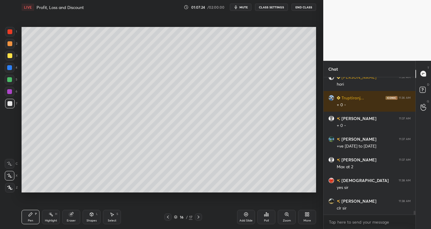
scroll to position [4894, 0]
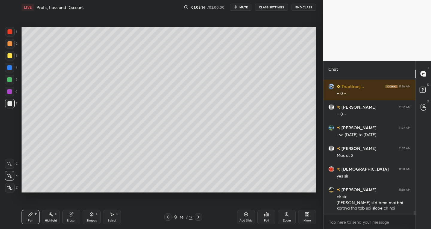
click at [9, 54] on div at bounding box center [9, 55] width 5 height 5
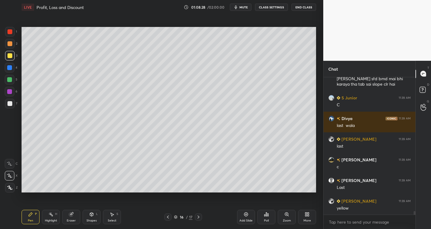
scroll to position [5039, 0]
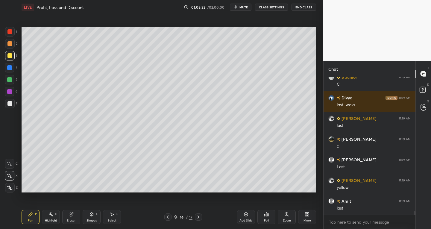
click at [9, 34] on div at bounding box center [10, 32] width 10 height 10
click at [9, 54] on div at bounding box center [9, 55] width 5 height 5
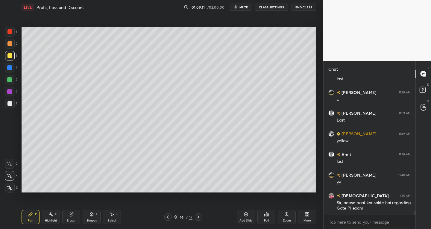
scroll to position [5106, 0]
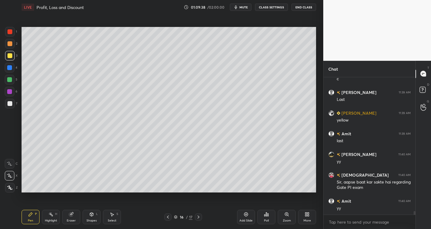
click at [246, 216] on icon at bounding box center [246, 214] width 5 height 5
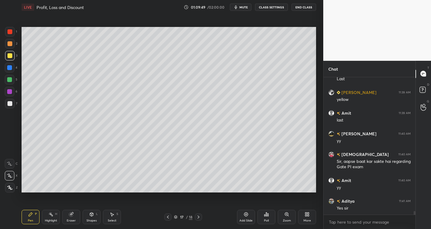
scroll to position [5148, 0]
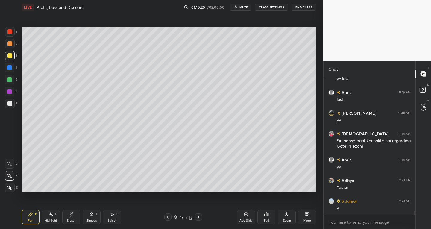
click at [111, 216] on icon at bounding box center [112, 214] width 5 height 5
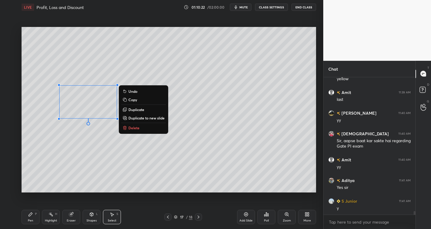
click at [30, 219] on div "Pen" at bounding box center [30, 220] width 5 height 3
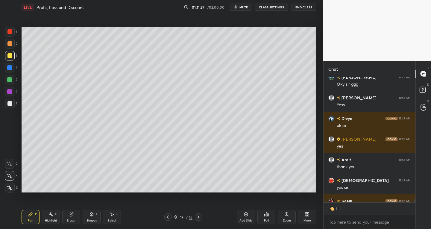
scroll to position [2, 2]
click at [305, 6] on button "End Class" at bounding box center [304, 7] width 25 height 7
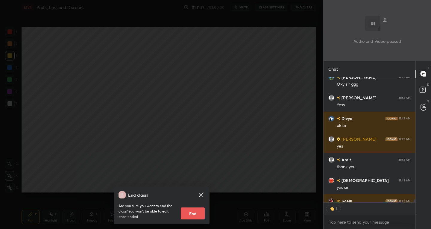
scroll to position [5434, 0]
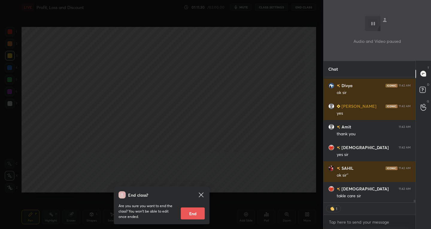
click at [195, 212] on button "End" at bounding box center [193, 214] width 24 height 12
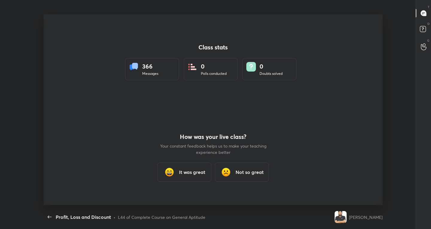
scroll to position [191, 426]
click at [187, 171] on h3 "It was great" at bounding box center [192, 172] width 26 height 7
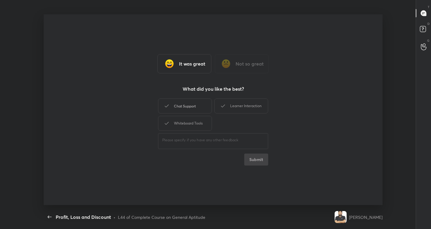
click at [187, 102] on div "Chat Support" at bounding box center [185, 106] width 54 height 15
click at [237, 102] on div "Learner Interaction" at bounding box center [241, 106] width 54 height 15
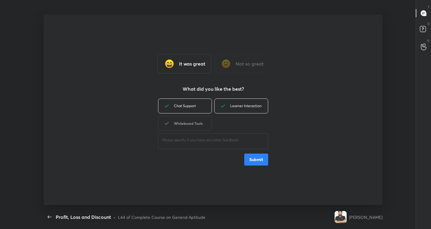
click at [189, 120] on div "Whiteboard Tools" at bounding box center [185, 123] width 54 height 15
click at [258, 163] on button "Submit" at bounding box center [256, 160] width 24 height 12
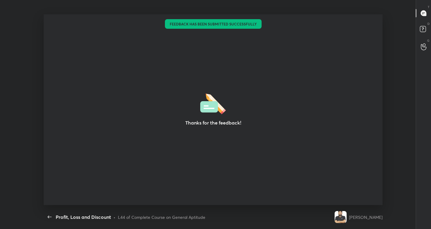
type textarea "x"
